Goal: Task Accomplishment & Management: Manage account settings

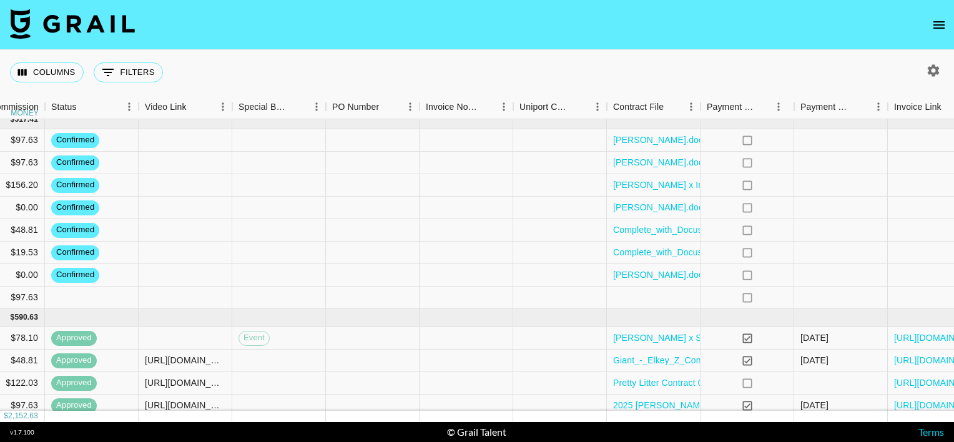
scroll to position [71, 1128]
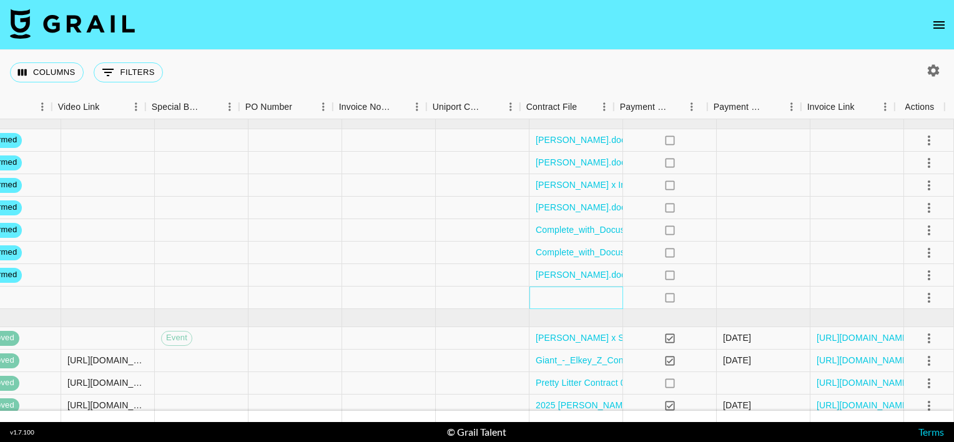
click at [542, 295] on div at bounding box center [576, 298] width 94 height 22
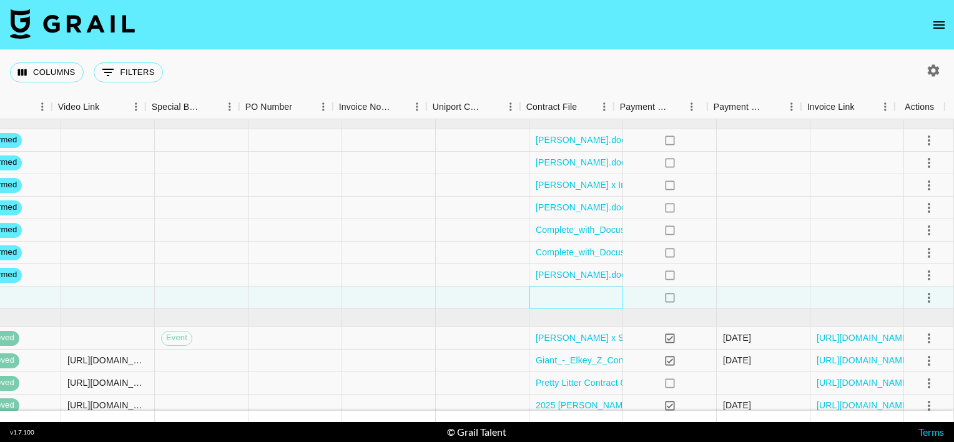
click at [542, 295] on div at bounding box center [576, 298] width 94 height 22
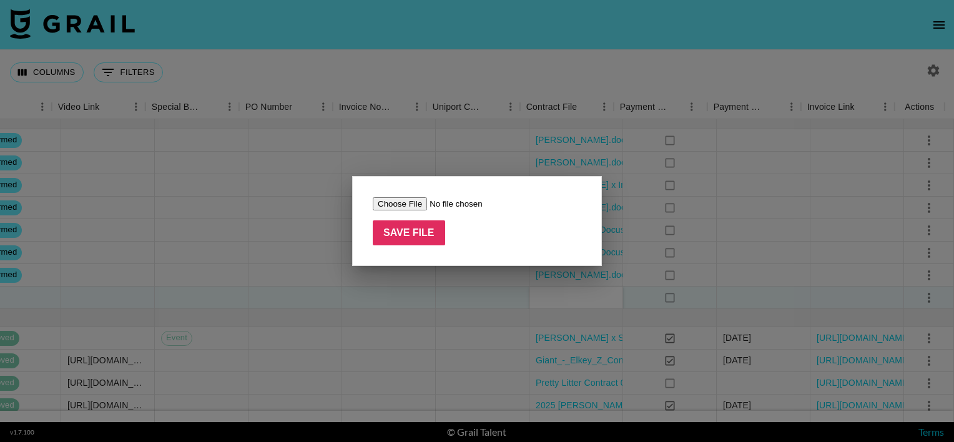
click at [417, 199] on input "file" at bounding box center [452, 203] width 158 height 13
type input "C:\fakepath\neilmed.png"
click at [402, 230] on input "Save File" at bounding box center [409, 232] width 72 height 25
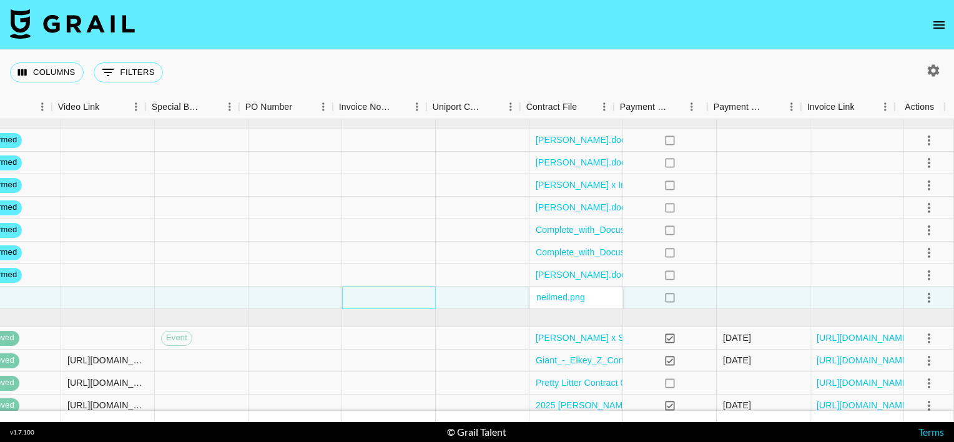
click at [355, 305] on div at bounding box center [389, 298] width 94 height 22
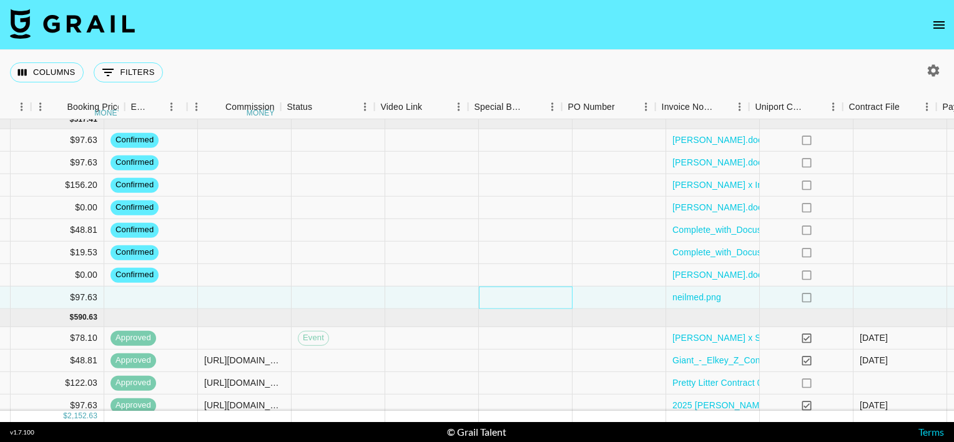
scroll to position [71, 804]
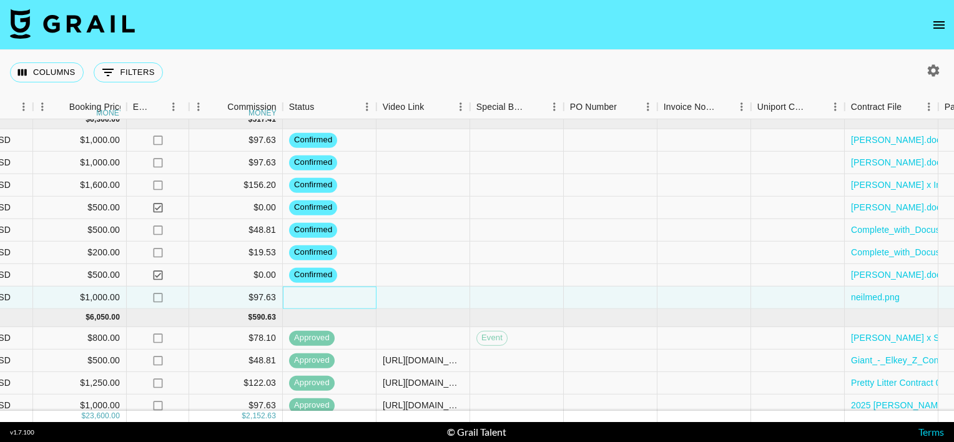
click at [322, 298] on div at bounding box center [330, 298] width 94 height 22
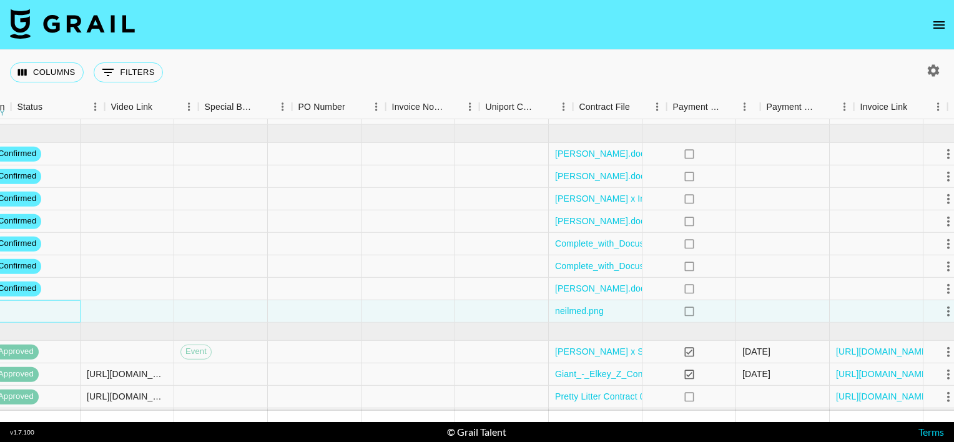
scroll to position [57, 1128]
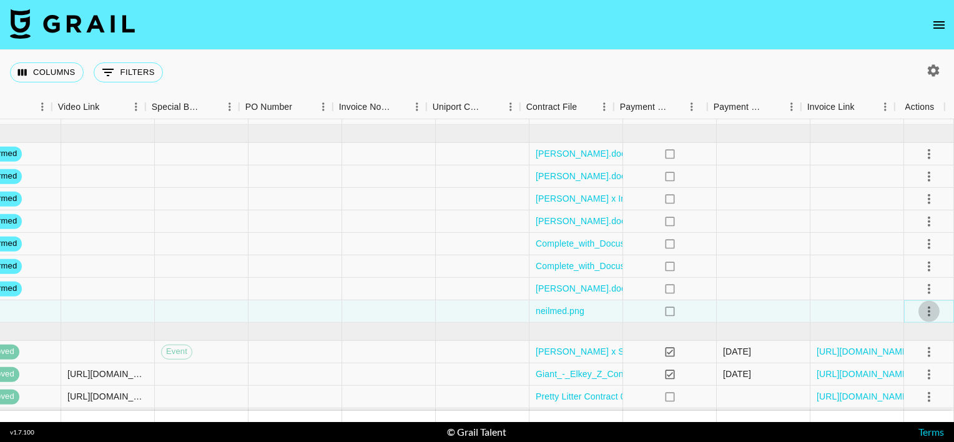
click at [922, 313] on icon "select merge strategy" at bounding box center [929, 310] width 15 height 15
click at [913, 192] on li "Confirm" at bounding box center [913, 193] width 81 height 22
click at [917, 240] on li "Draft Created" at bounding box center [913, 238] width 81 height 22
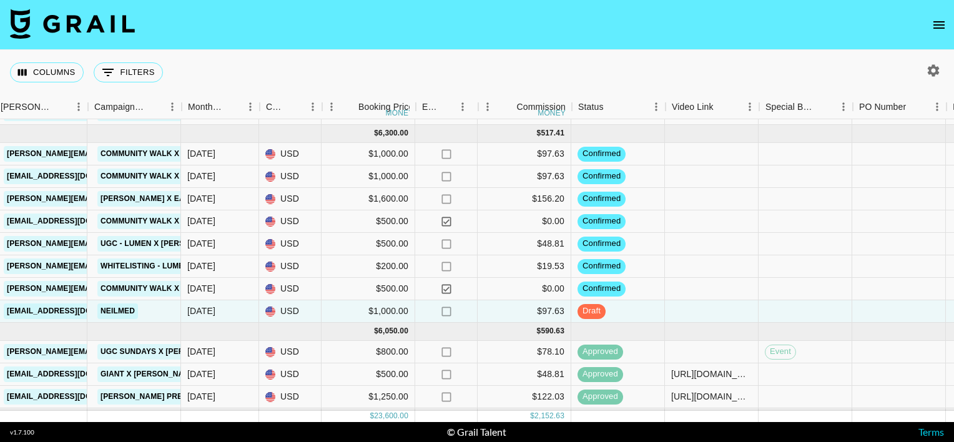
scroll to position [57, 514]
click at [377, 295] on div "$500.00" at bounding box center [369, 289] width 94 height 22
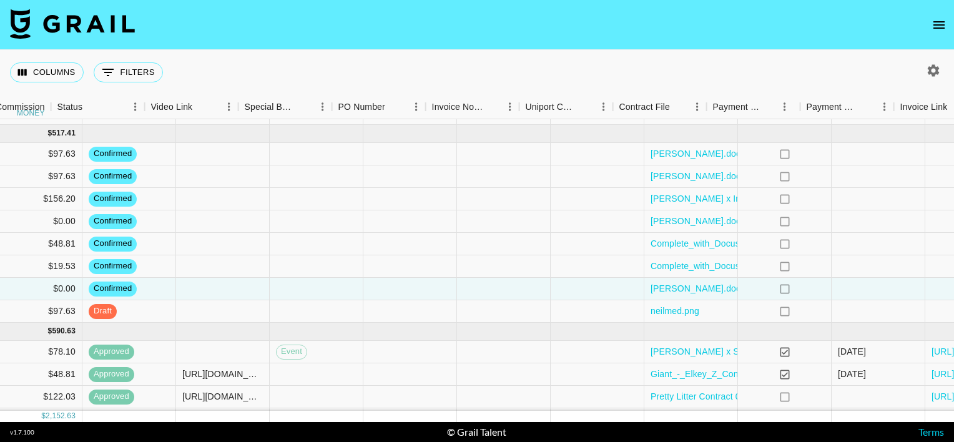
scroll to position [55, 1128]
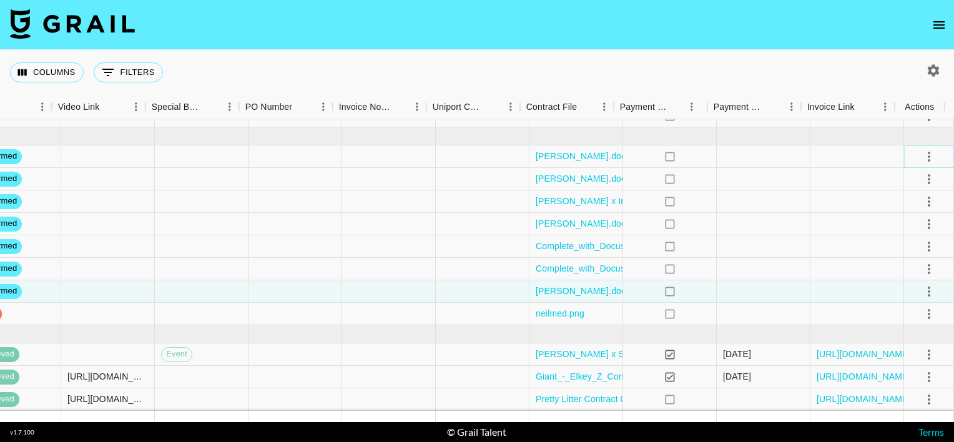
click at [922, 155] on icon "select merge strategy" at bounding box center [929, 156] width 15 height 15
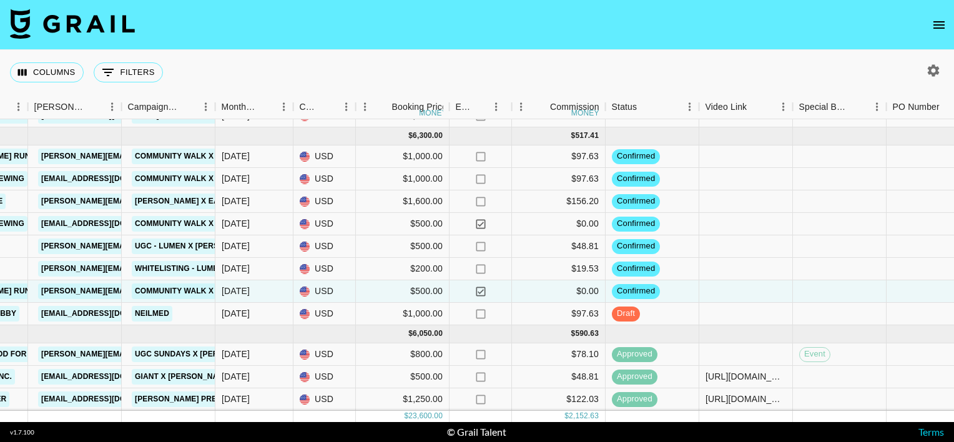
scroll to position [55, 477]
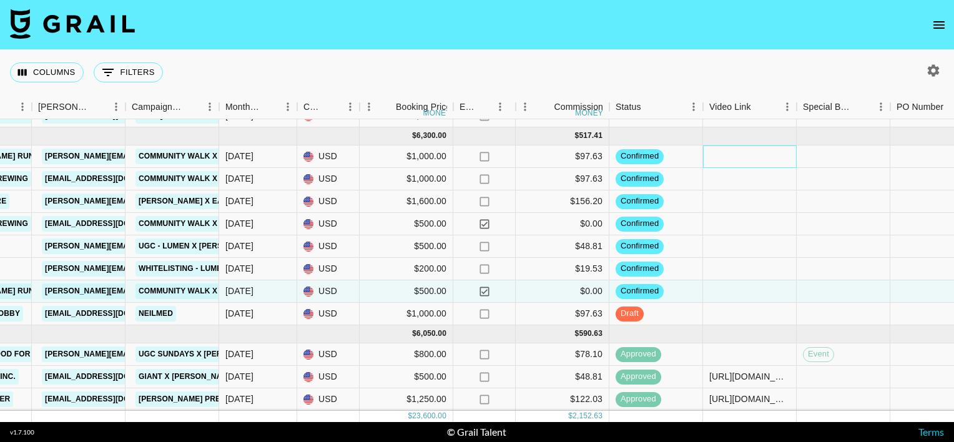
click at [727, 155] on div at bounding box center [750, 156] width 94 height 22
click at [744, 157] on div at bounding box center [750, 156] width 94 height 22
click at [753, 164] on div at bounding box center [750, 156] width 94 height 22
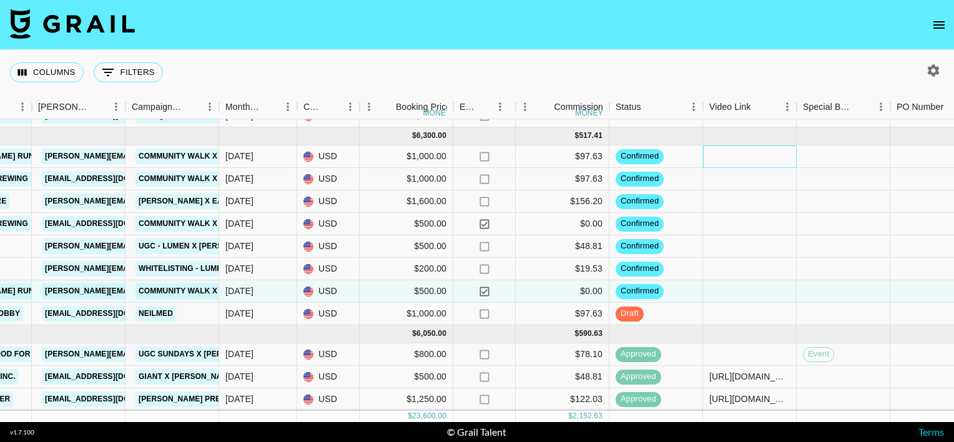
click at [753, 164] on div at bounding box center [750, 156] width 94 height 22
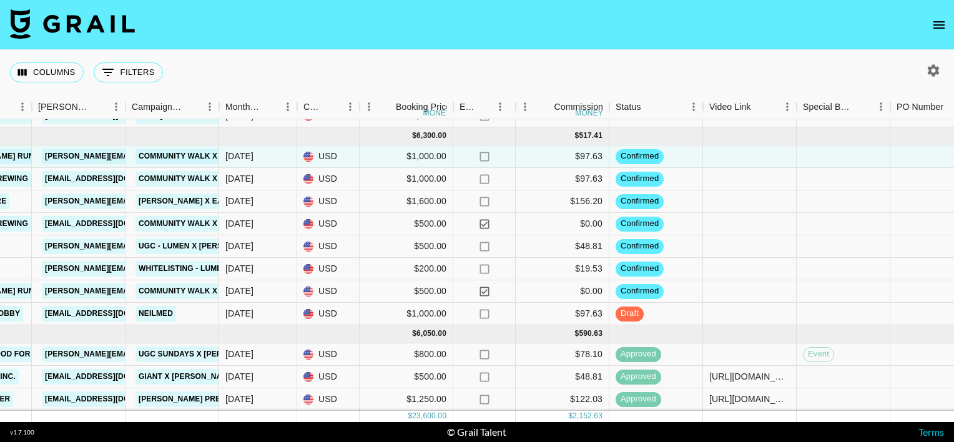
click at [722, 154] on div at bounding box center [750, 156] width 94 height 22
type input "[URL][DOMAIN_NAME]"
click at [738, 174] on div at bounding box center [750, 179] width 94 height 22
click at [734, 176] on div at bounding box center [750, 179] width 94 height 22
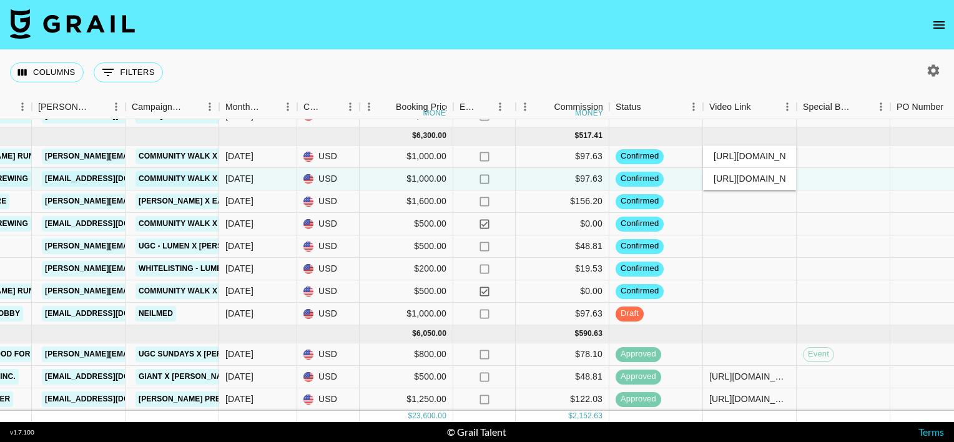
scroll to position [0, 107]
type input "[URL][DOMAIN_NAME]"
click at [739, 213] on div at bounding box center [750, 224] width 94 height 22
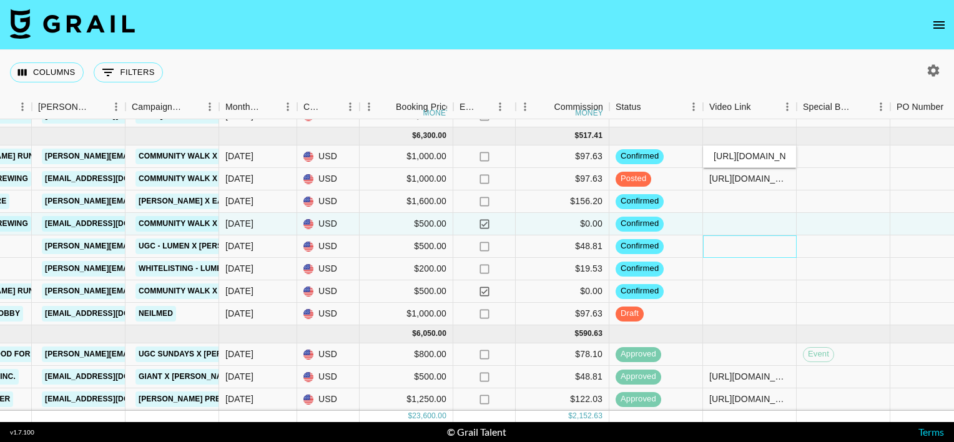
click at [746, 252] on div at bounding box center [750, 246] width 94 height 22
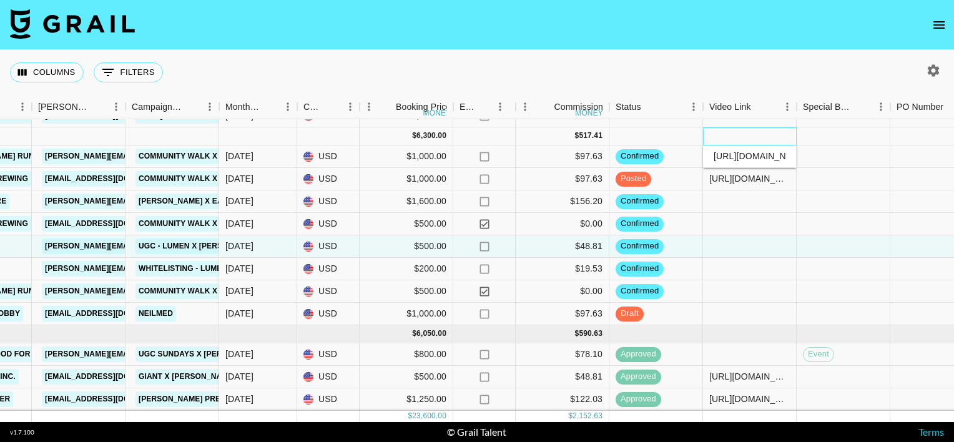
click at [761, 136] on div at bounding box center [750, 136] width 94 height 18
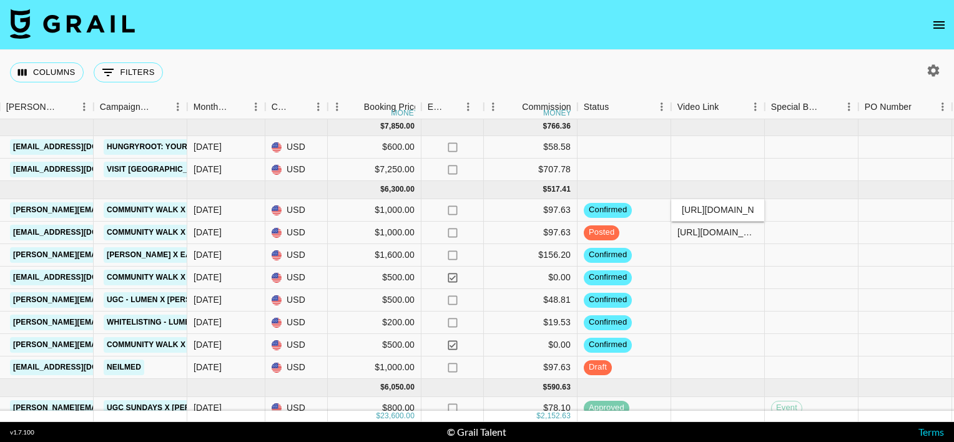
scroll to position [0, 509]
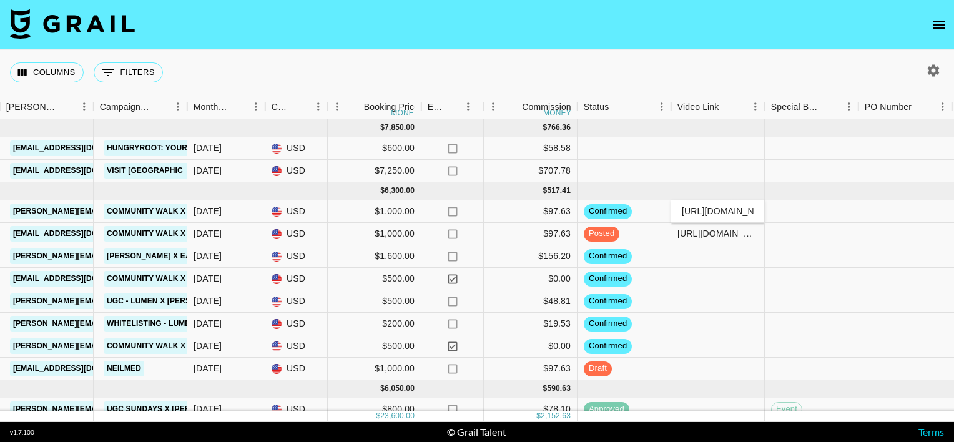
click at [812, 285] on div at bounding box center [812, 279] width 94 height 22
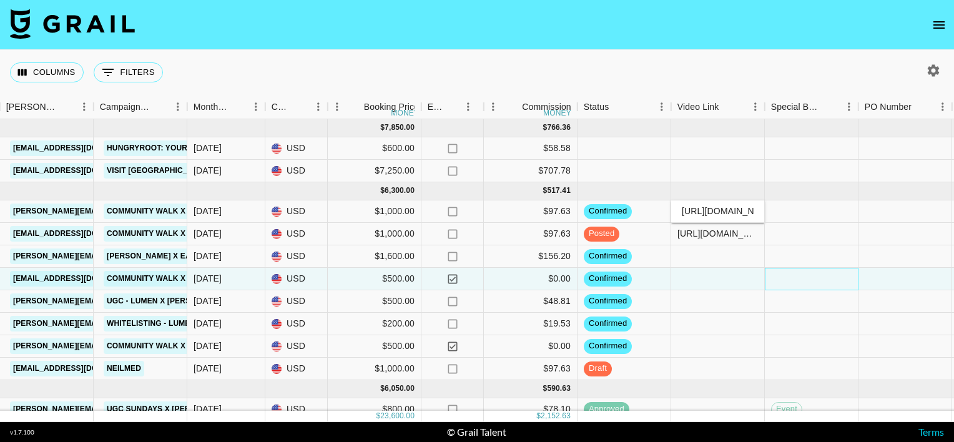
click at [812, 285] on div at bounding box center [812, 279] width 94 height 22
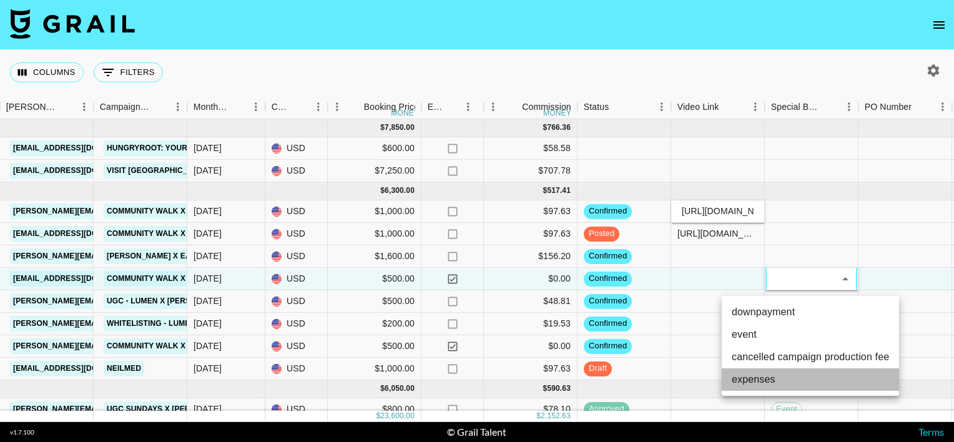
click at [770, 372] on li "expenses" at bounding box center [810, 379] width 177 height 22
type input "expenses"
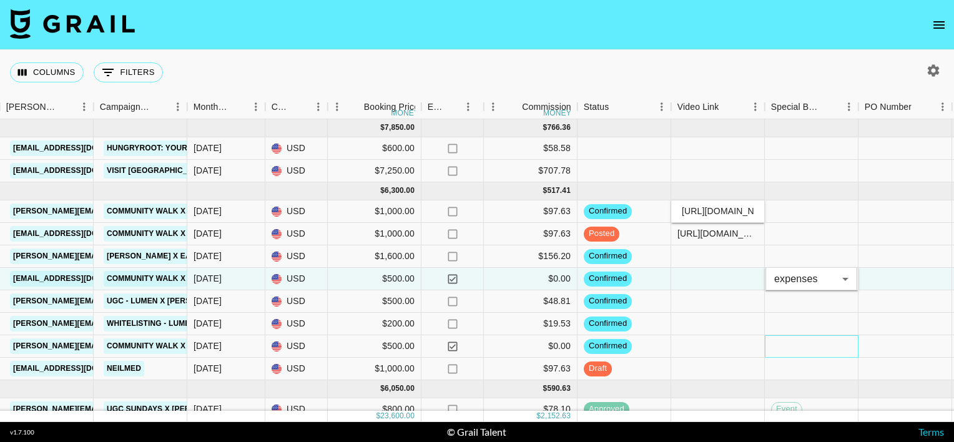
click at [801, 347] on div at bounding box center [812, 346] width 94 height 22
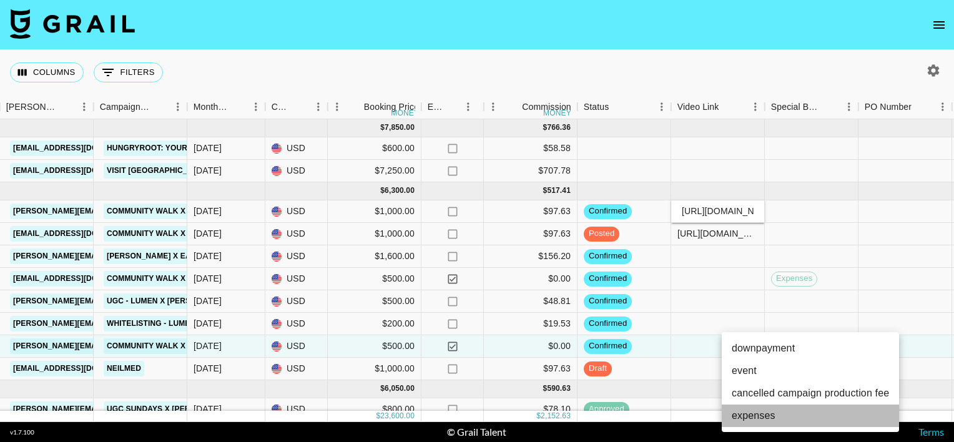
click at [772, 413] on li "expenses" at bounding box center [810, 416] width 177 height 22
type input "expenses"
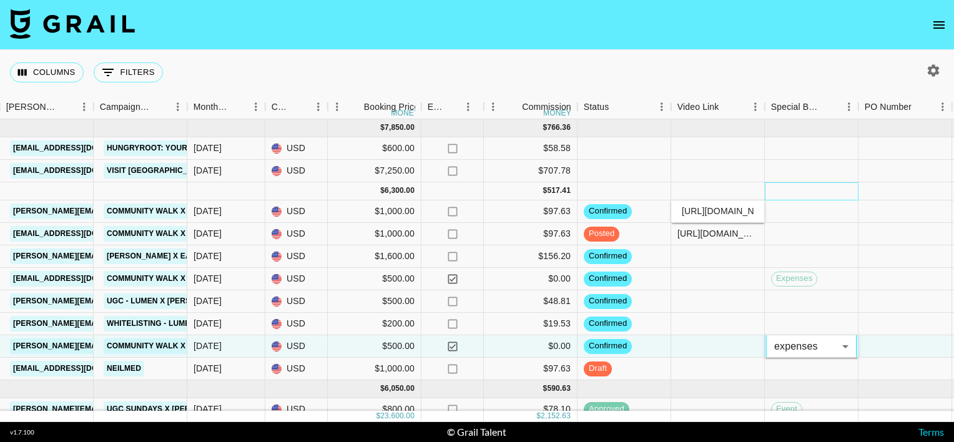
click at [789, 194] on div at bounding box center [812, 191] width 94 height 18
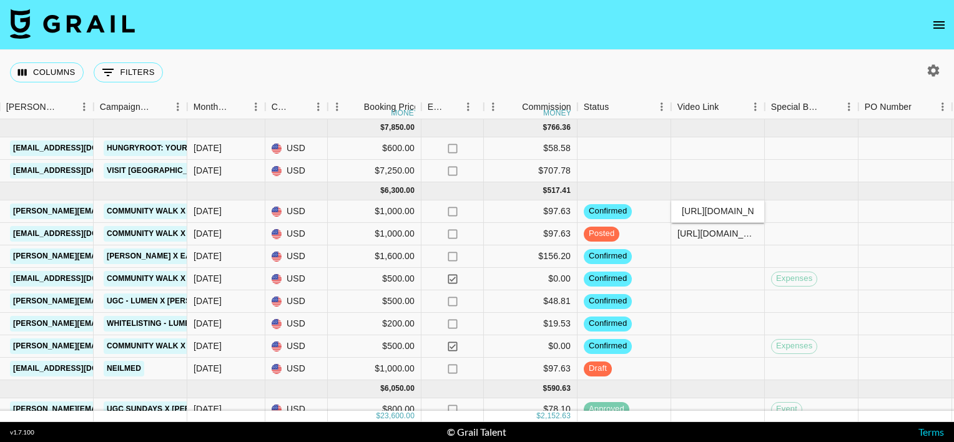
click at [741, 46] on nav at bounding box center [477, 25] width 954 height 50
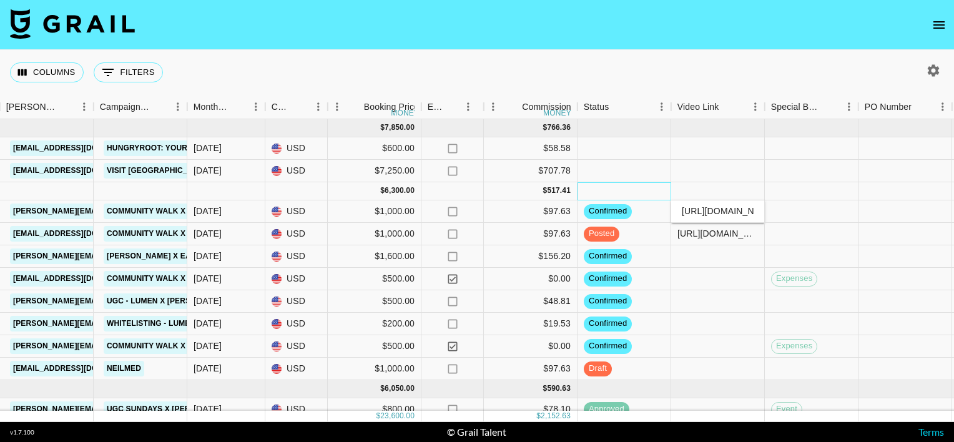
click at [658, 192] on div at bounding box center [625, 191] width 94 height 18
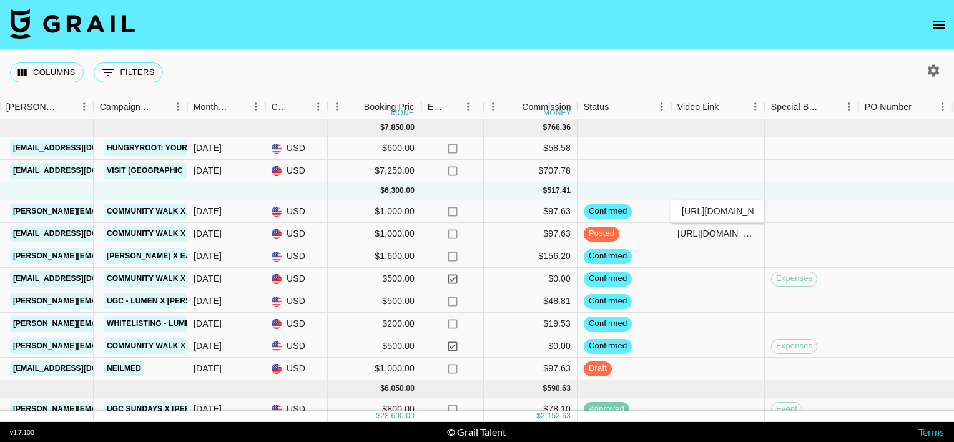
click at [758, 65] on div "Columns 0 Filters + Booking" at bounding box center [477, 72] width 954 height 45
click at [726, 215] on input "[URL][DOMAIN_NAME]" at bounding box center [718, 211] width 92 height 10
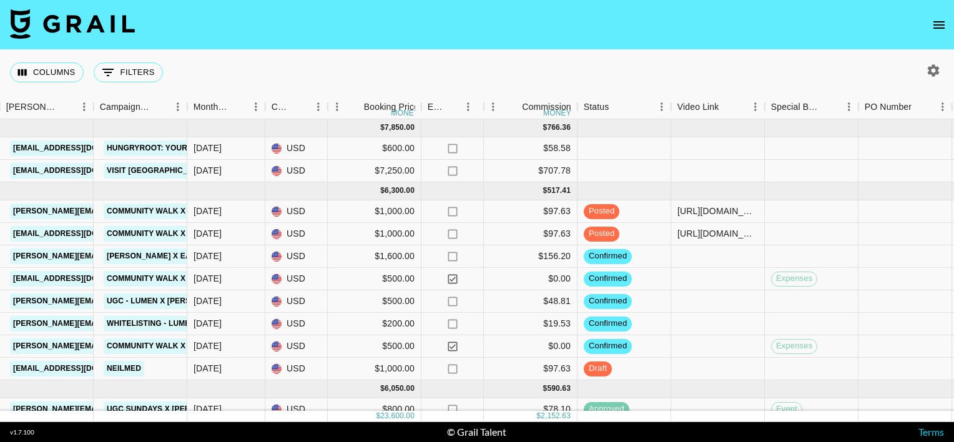
click at [727, 59] on div "Columns 0 Filters + Booking" at bounding box center [477, 72] width 954 height 45
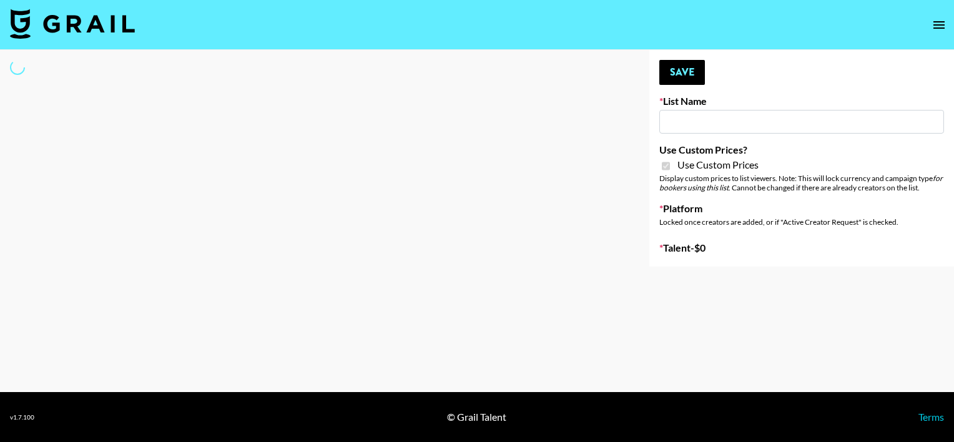
type input "ByHeart ([DATE])"
checkbox input "true"
select select "Brand"
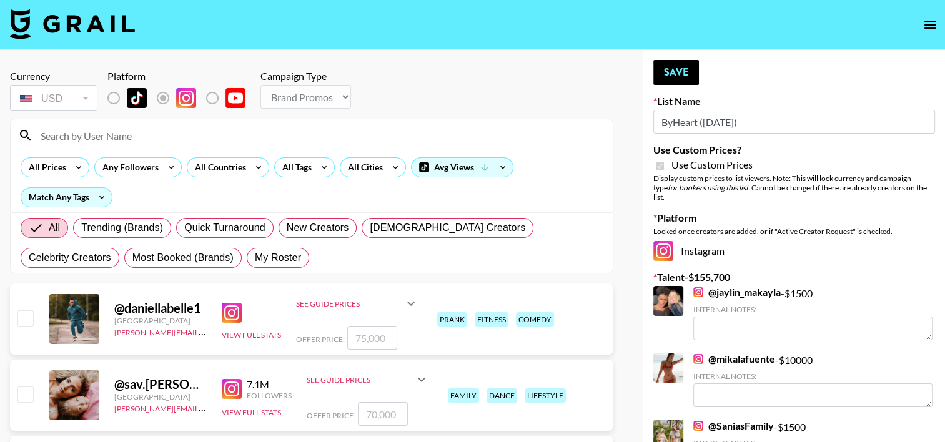
click at [189, 128] on input at bounding box center [319, 135] width 572 height 20
type input "[PERSON_NAME]"
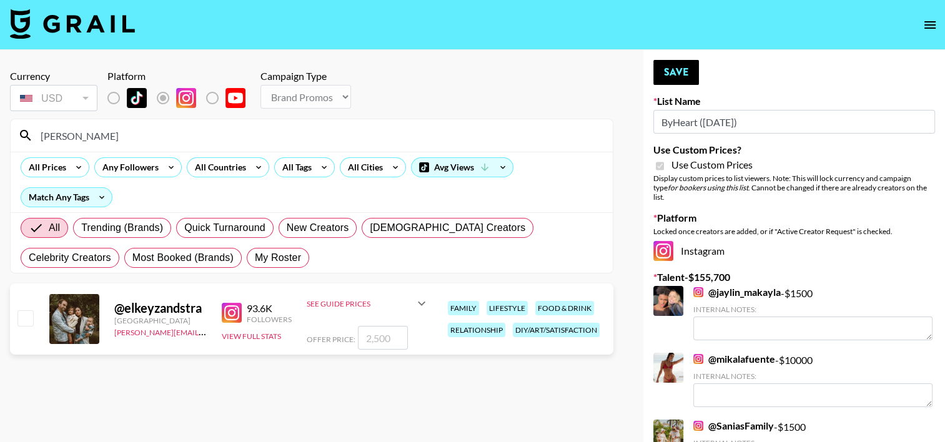
click at [25, 320] on input "checkbox" at bounding box center [24, 317] width 15 height 15
checkbox input "true"
click at [372, 337] on input "2500" at bounding box center [383, 338] width 50 height 24
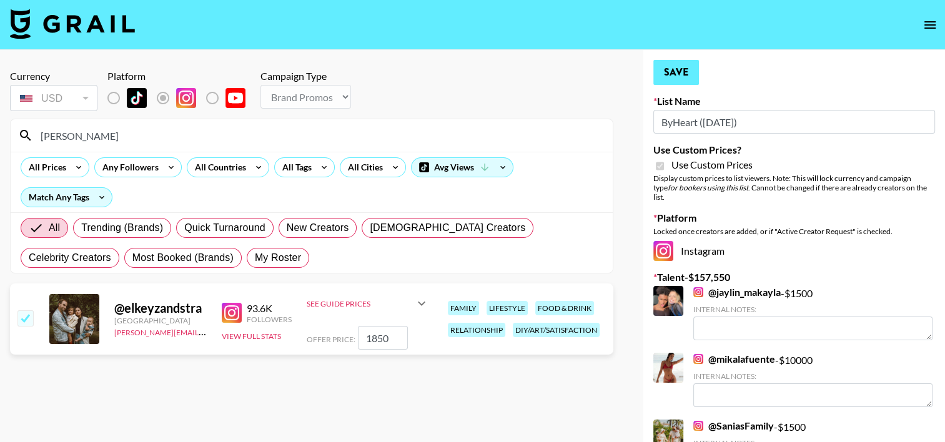
type input "1850"
click at [682, 69] on button "Save" at bounding box center [676, 72] width 46 height 25
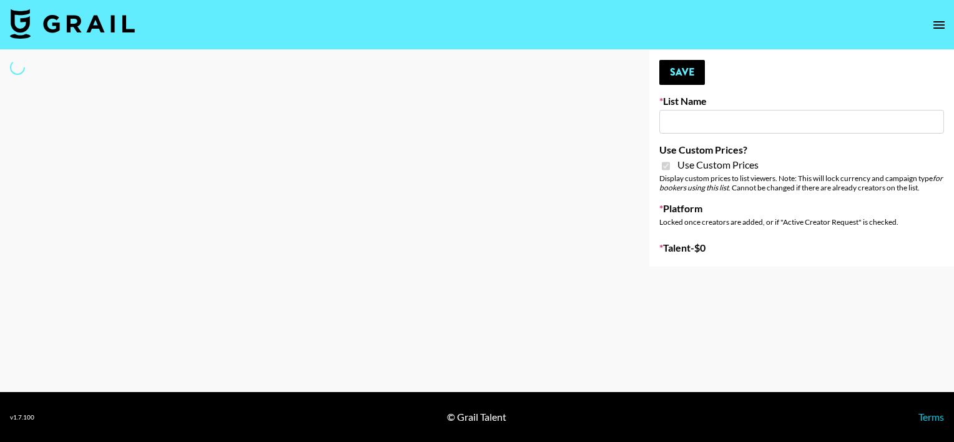
type input "Superpower (11th Sept)"
checkbox input "true"
select select "Brand"
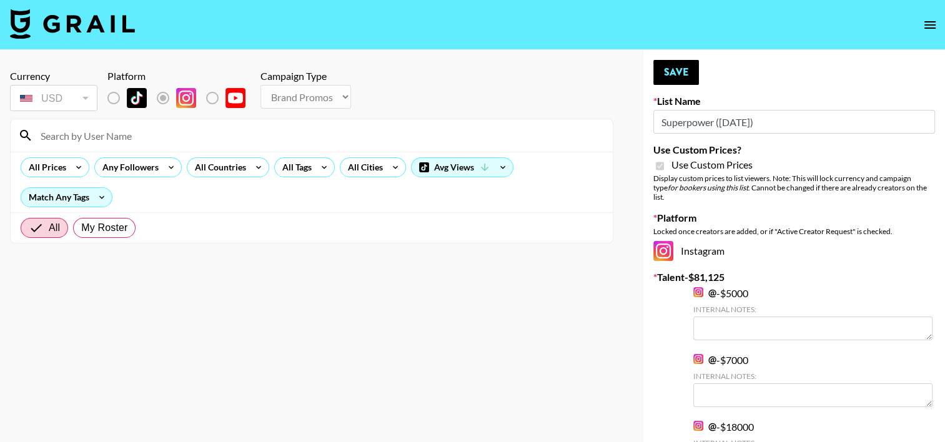
click at [182, 140] on input at bounding box center [319, 135] width 572 height 20
type input "[PERSON_NAME]"
click at [191, 137] on input "[PERSON_NAME]" at bounding box center [319, 135] width 572 height 20
type input "servedby"
drag, startPoint x: 170, startPoint y: 147, endPoint x: 137, endPoint y: 132, distance: 37.2
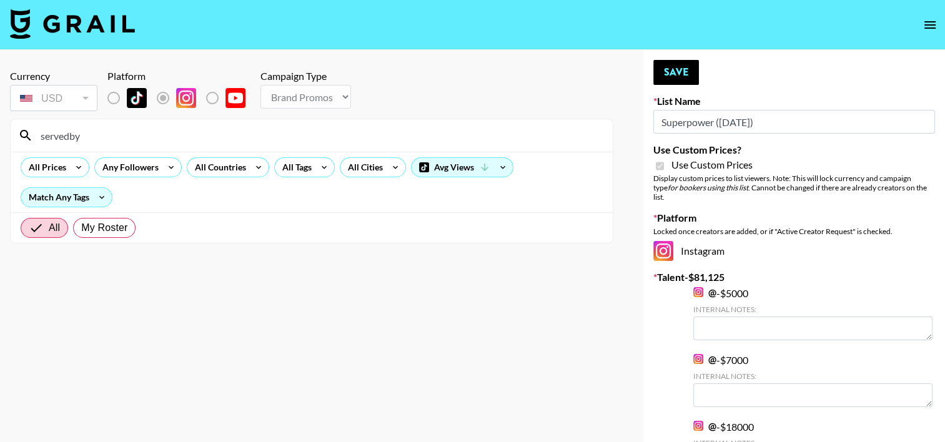
click at [137, 132] on input "servedby" at bounding box center [319, 135] width 572 height 20
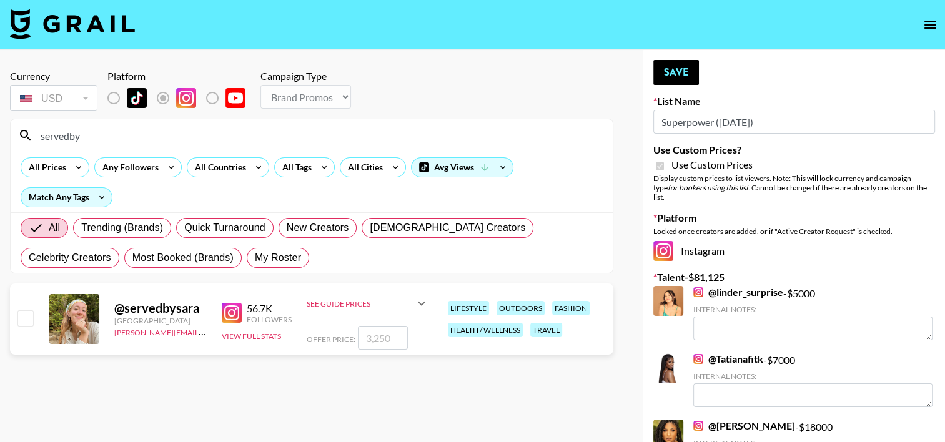
click at [27, 315] on input "checkbox" at bounding box center [24, 317] width 15 height 15
checkbox input "true"
click at [373, 335] on input "3250" at bounding box center [383, 338] width 50 height 24
type input "2000"
click at [667, 77] on button "Save" at bounding box center [676, 72] width 46 height 25
